Goal: Find specific page/section: Find specific page/section

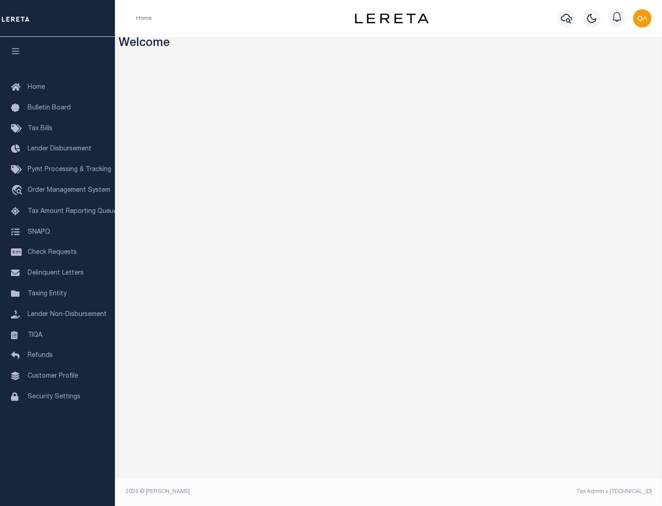
click at [57, 335] on link "TIQA" at bounding box center [57, 335] width 115 height 21
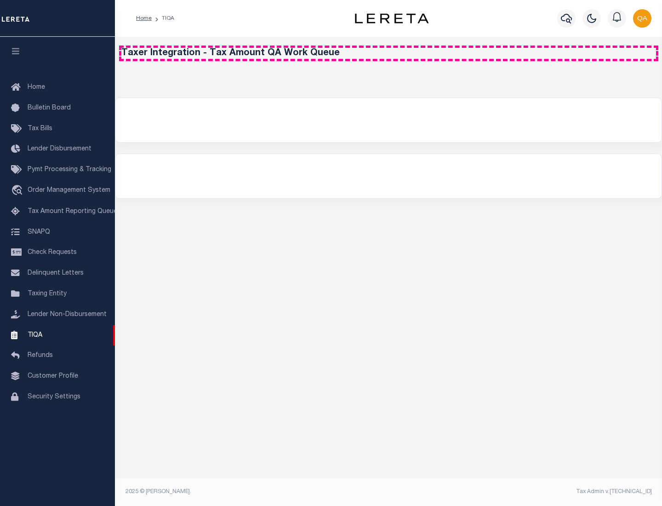
select select "200"
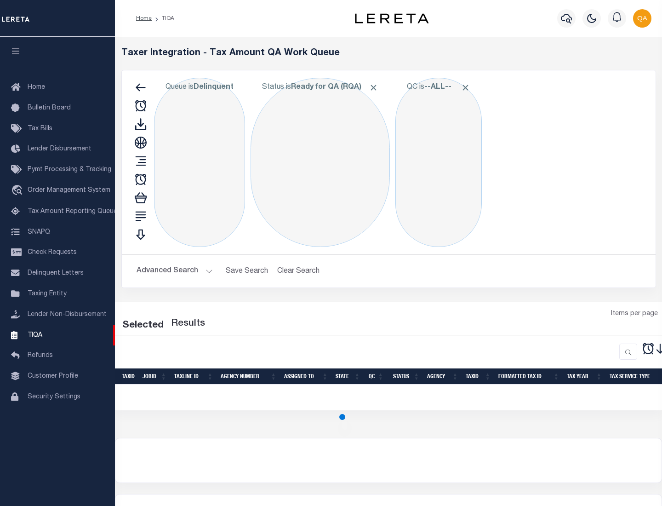
select select "200"
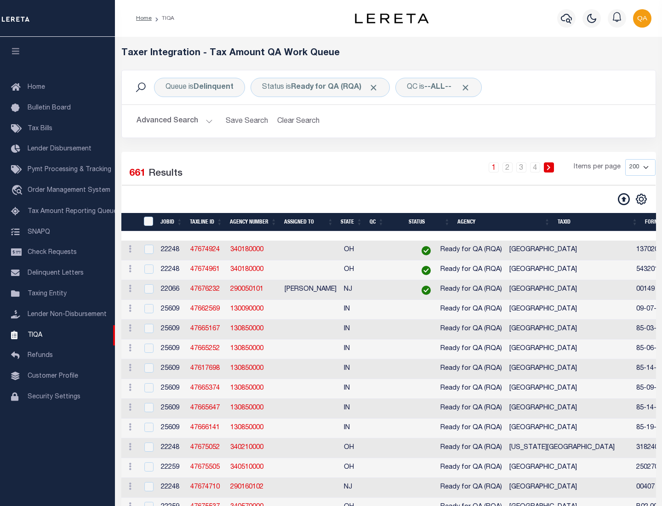
click at [376, 87] on span "Click to Remove" at bounding box center [374, 88] width 10 height 10
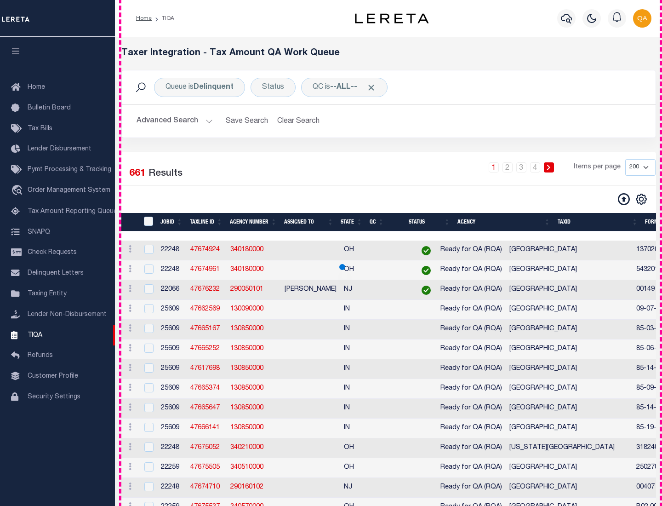
scroll to position [1964, 0]
